Goal: Transaction & Acquisition: Purchase product/service

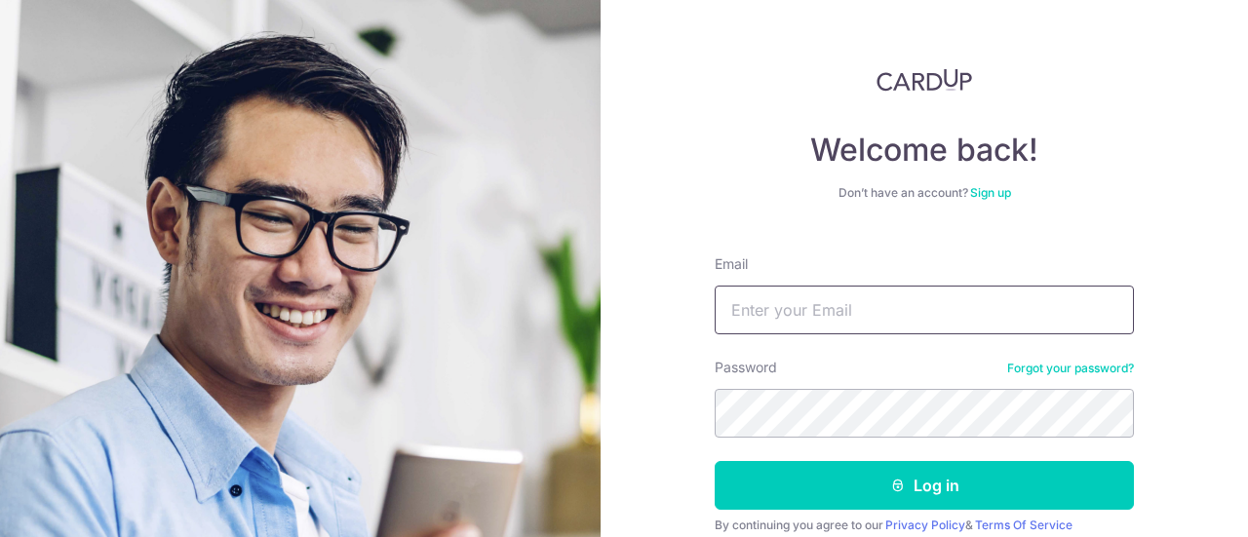
click at [803, 317] on input "Email" at bounding box center [924, 310] width 419 height 49
paste input "[EMAIL_ADDRESS][DOMAIN_NAME]"
type input "[EMAIL_ADDRESS][DOMAIN_NAME]"
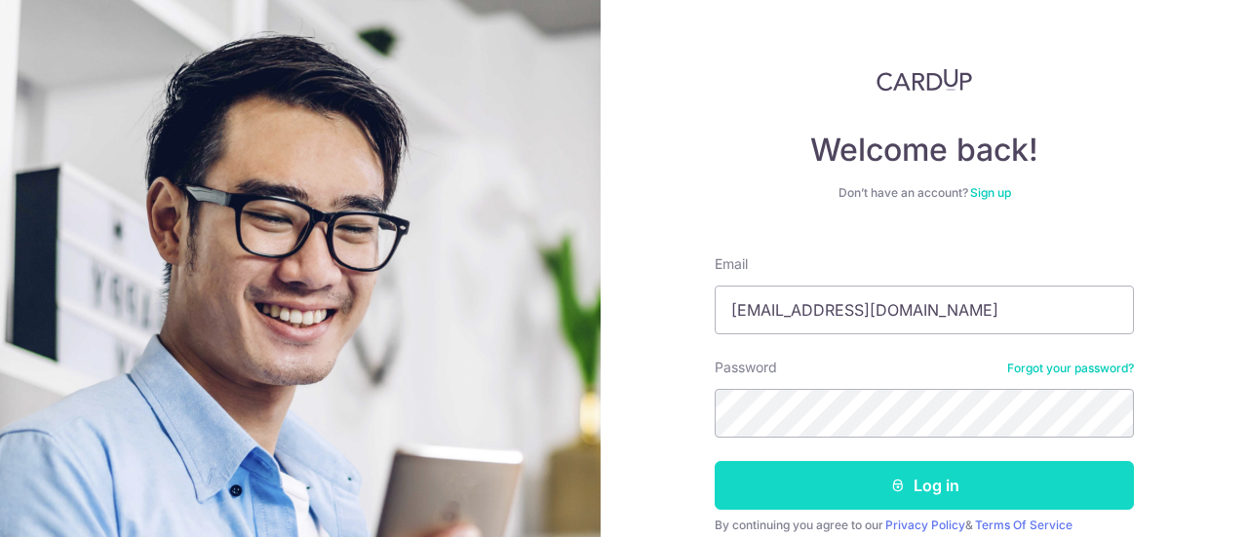
click at [803, 485] on button "Log in" at bounding box center [924, 485] width 419 height 49
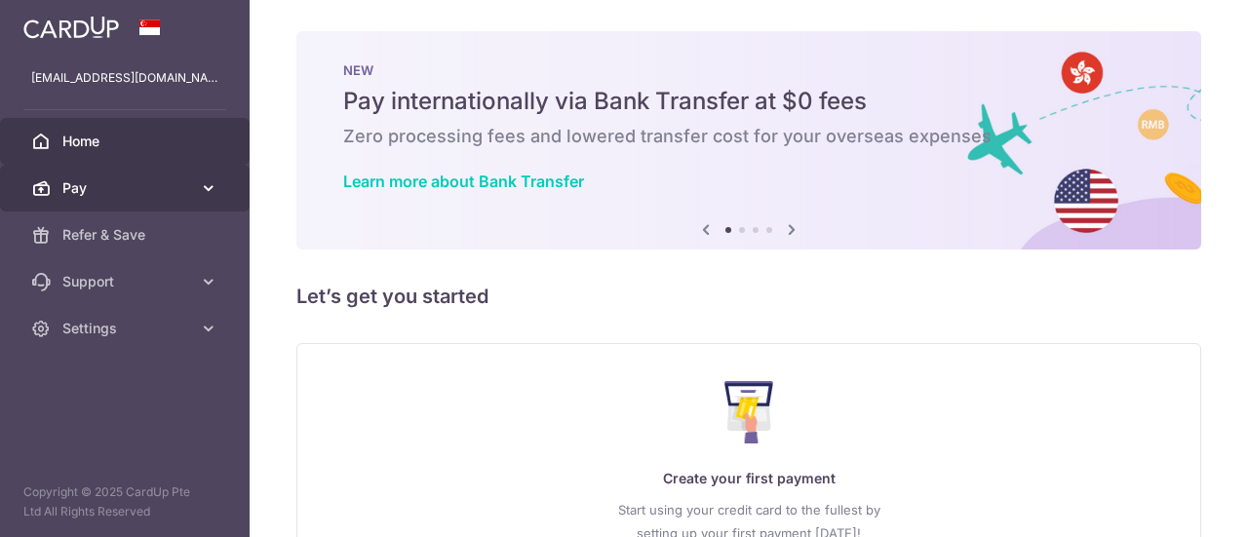
click at [185, 192] on span "Pay" at bounding box center [126, 187] width 129 height 19
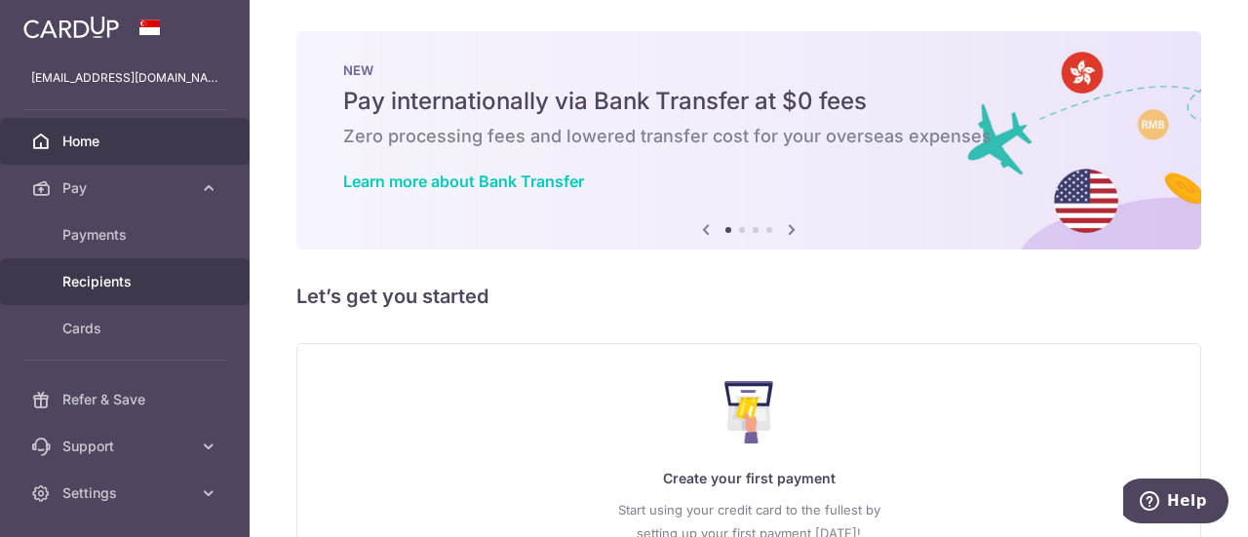
click at [124, 275] on span "Recipients" at bounding box center [126, 281] width 129 height 19
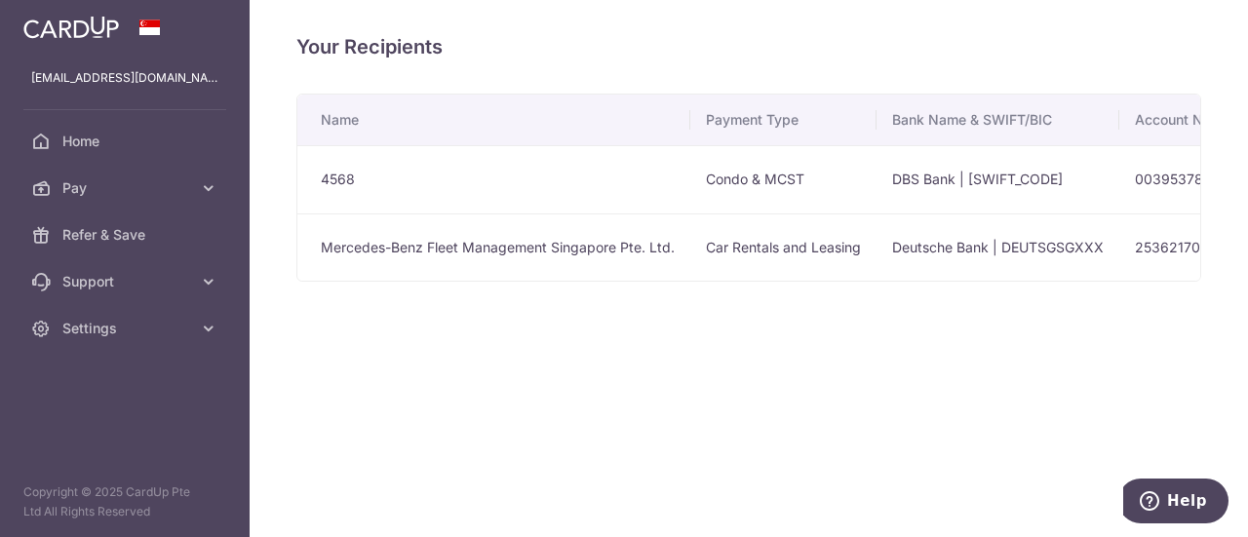
scroll to position [0, 629]
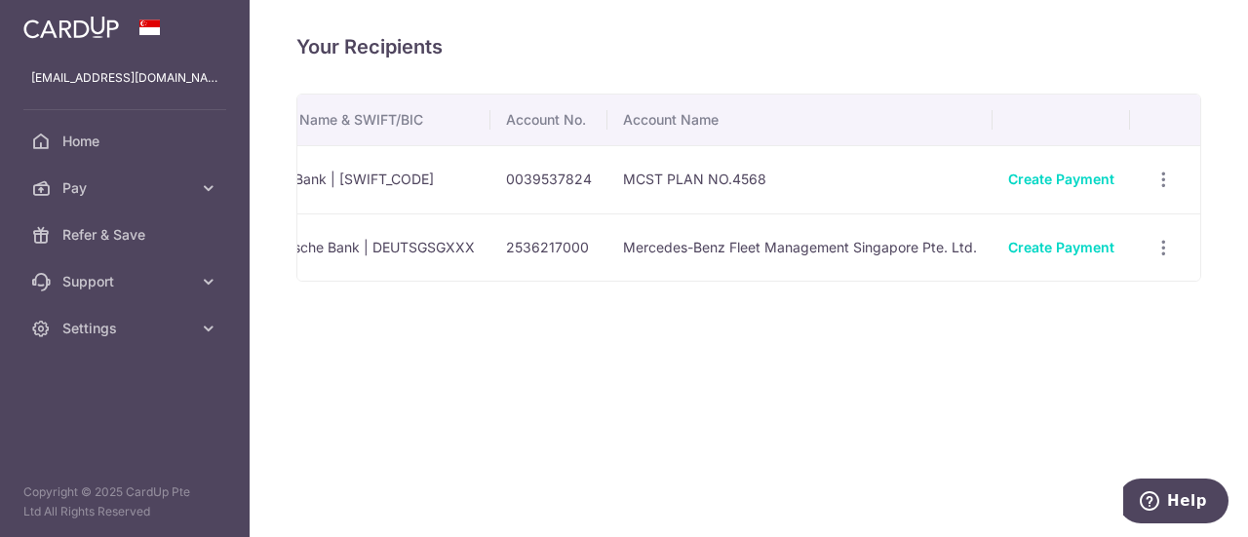
click at [1084, 254] on div "Create Payment" at bounding box center [1061, 247] width 106 height 19
click at [1080, 249] on link "Create Payment" at bounding box center [1061, 247] width 106 height 17
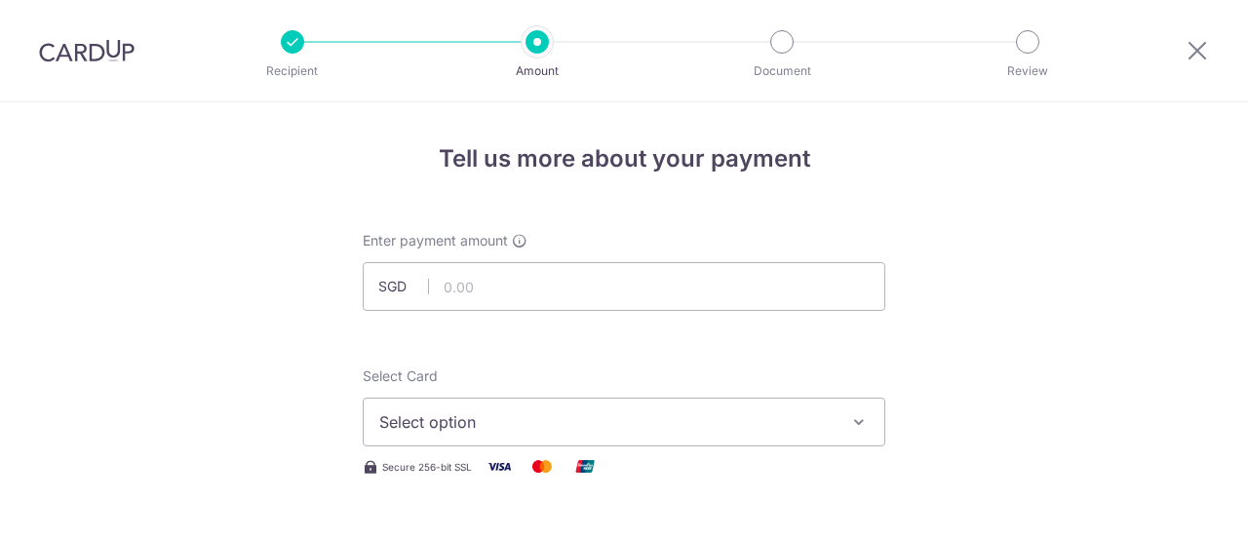
click at [674, 278] on input "text" at bounding box center [624, 286] width 523 height 49
type input "4,900.00"
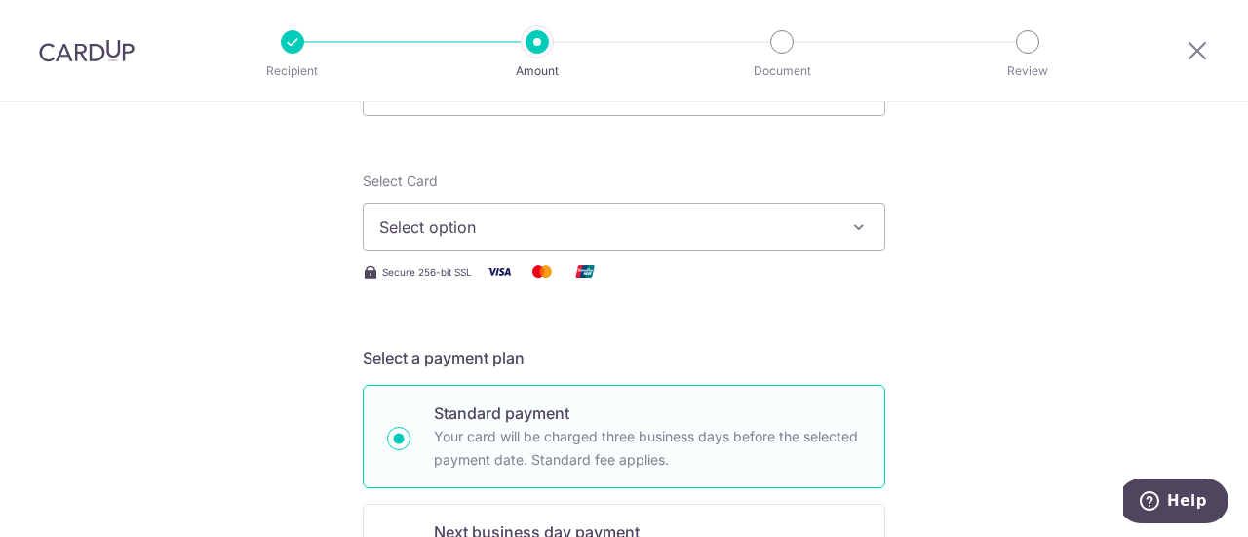
click at [518, 219] on span "Select option" at bounding box center [606, 226] width 454 height 23
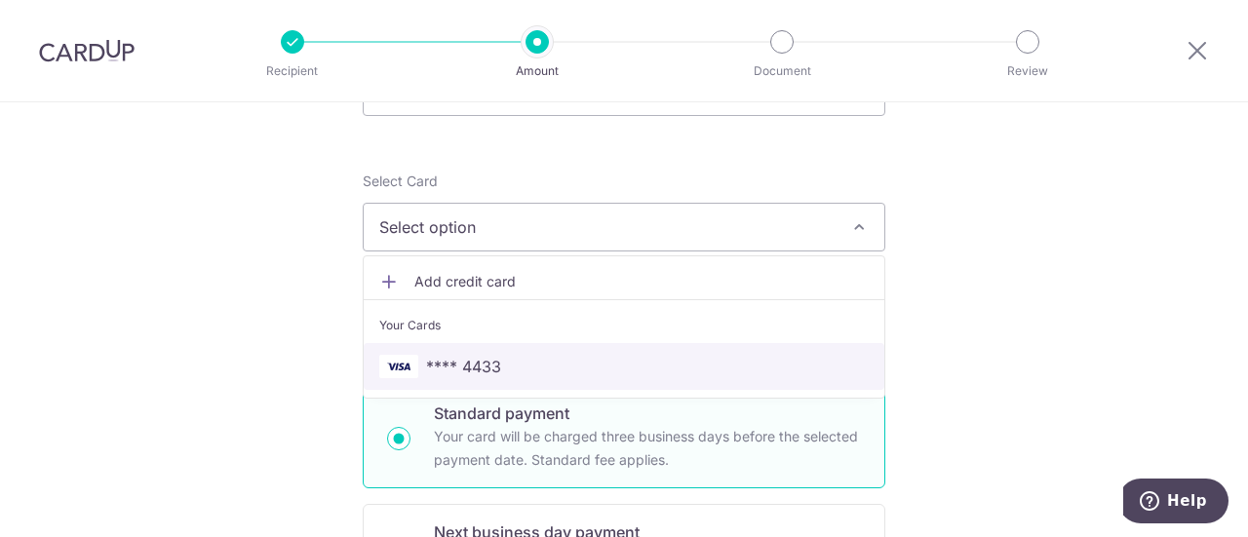
click at [517, 366] on span "**** 4433" at bounding box center [623, 366] width 489 height 23
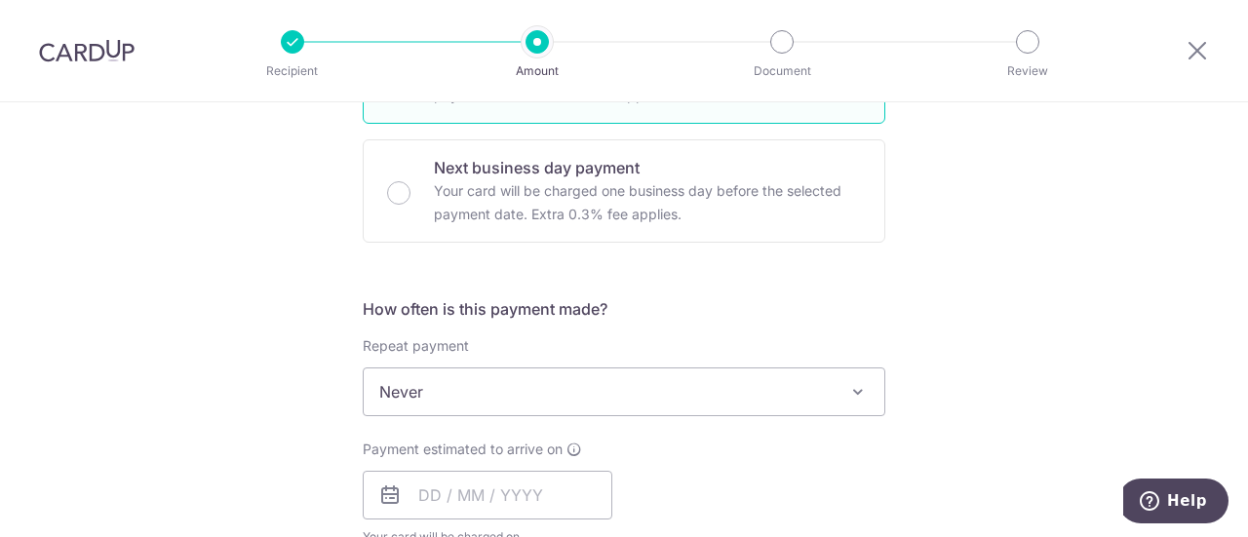
scroll to position [682, 0]
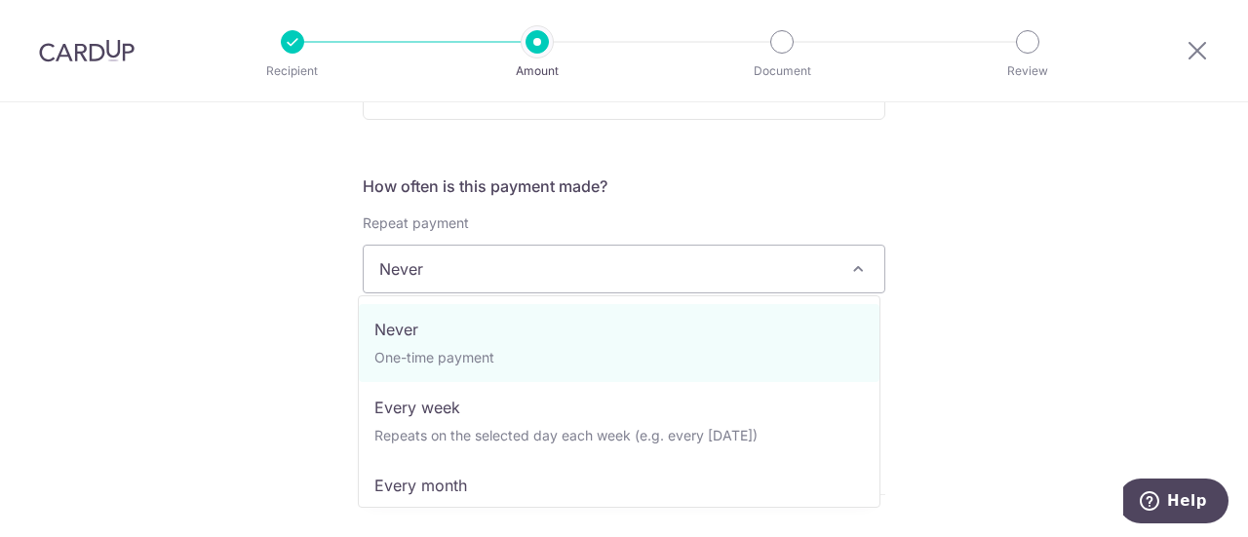
click at [552, 286] on span "Never" at bounding box center [624, 269] width 521 height 47
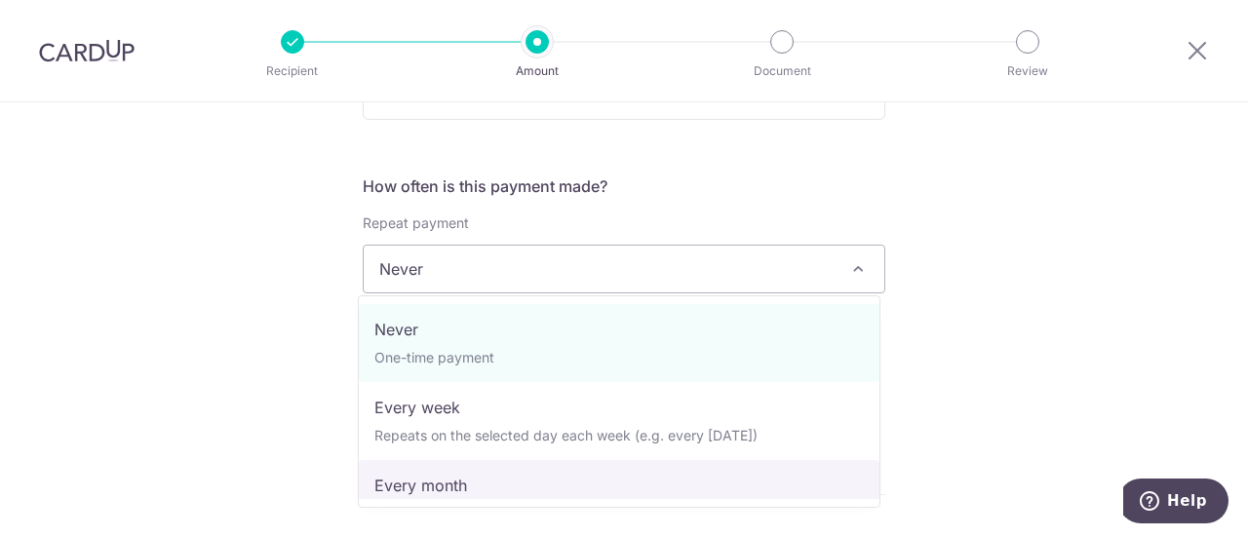
scroll to position [97, 0]
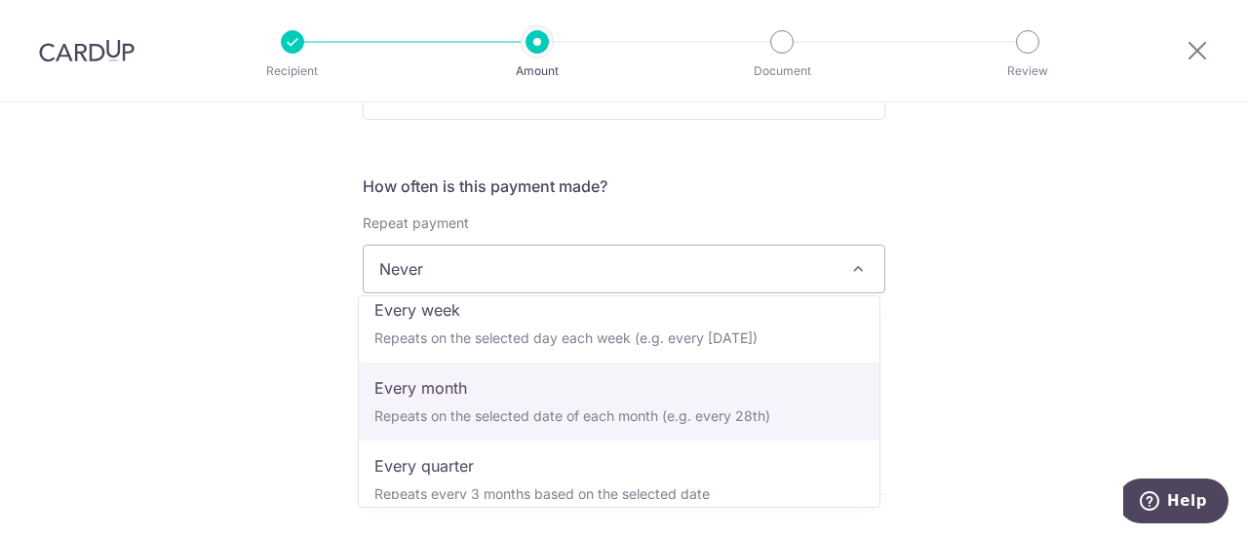
select select "3"
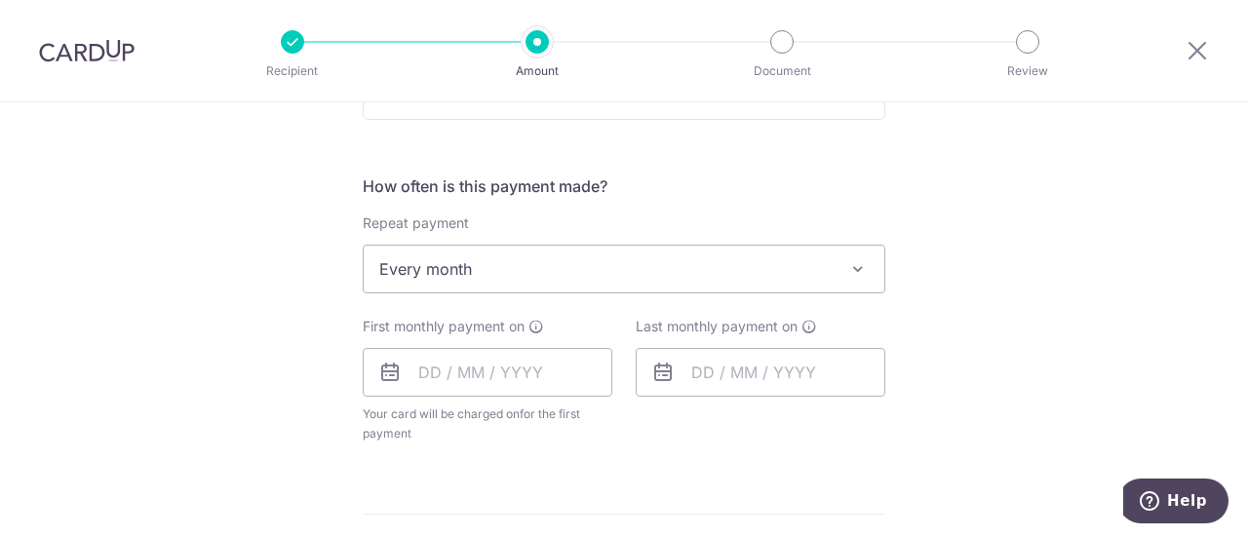
scroll to position [975, 0]
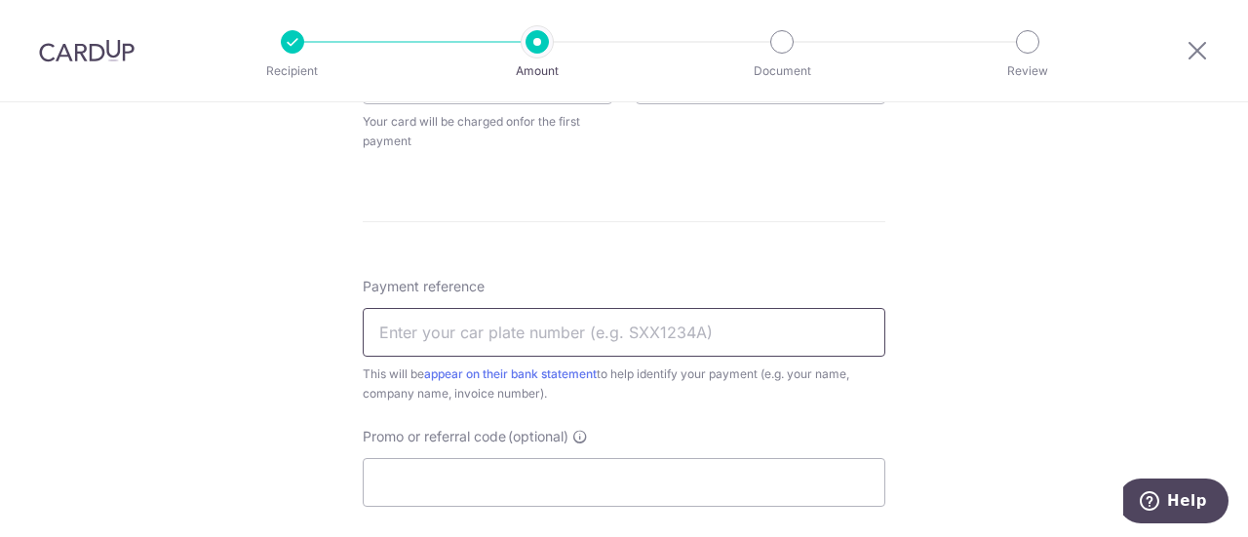
click at [558, 327] on input "Payment reference" at bounding box center [624, 332] width 523 height 49
type input "SKN7773C"
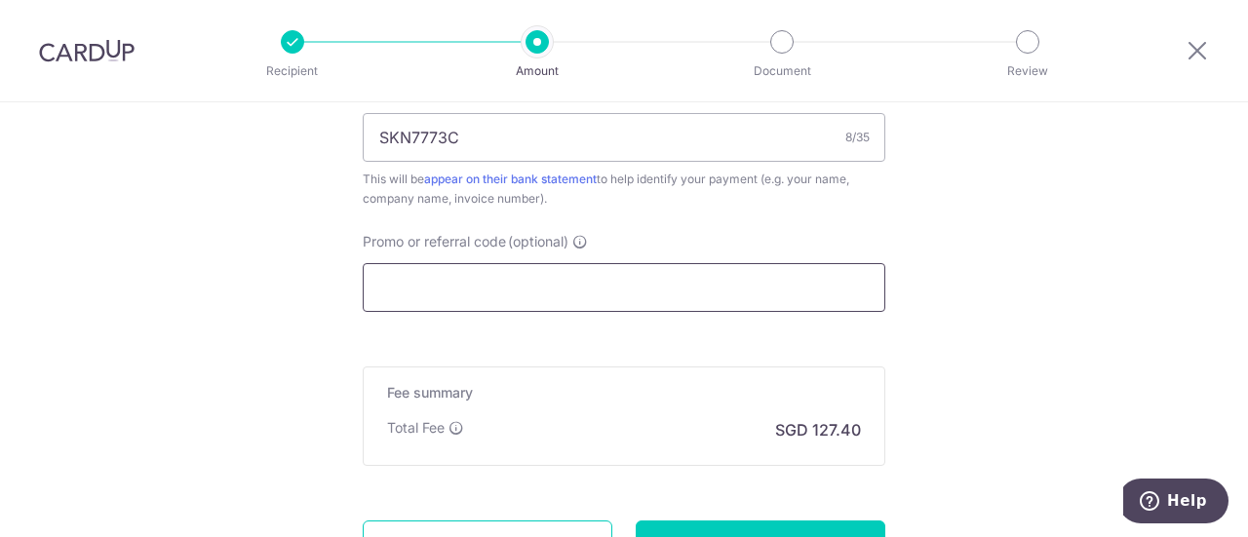
click at [532, 278] on input "Promo or referral code (optional)" at bounding box center [624, 287] width 523 height 49
click at [532, 291] on input "Promo or referral code (optional)" at bounding box center [624, 287] width 523 height 49
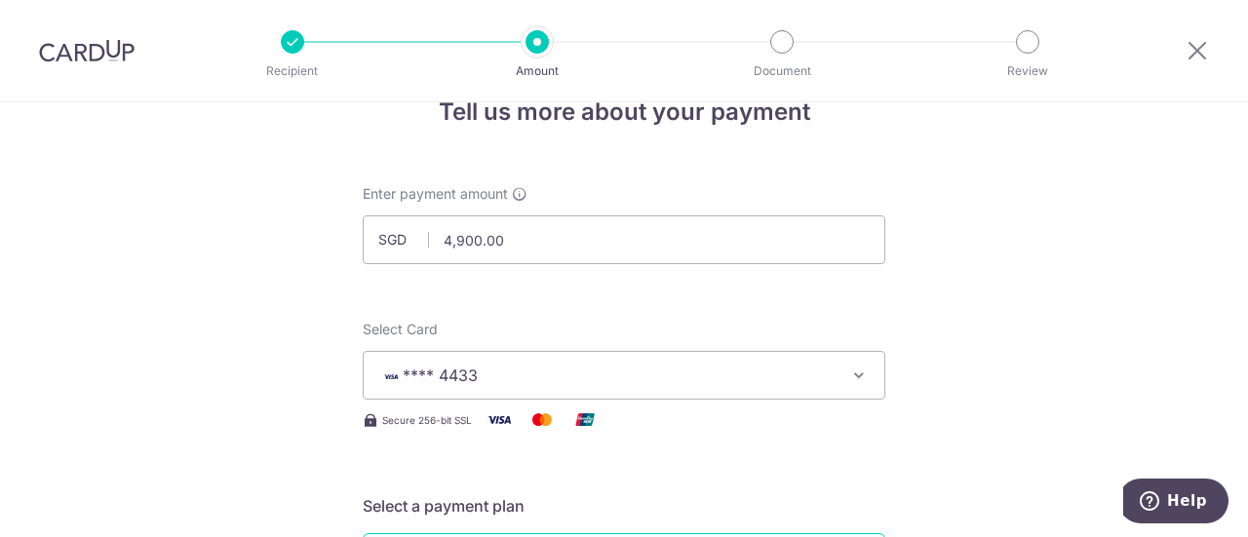
scroll to position [0, 0]
